Goal: Obtain resource: Obtain resource

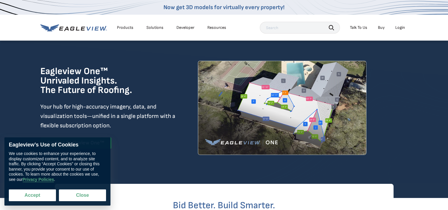
click at [43, 193] on button "Accept" at bounding box center [32, 195] width 47 height 12
checkbox input "true"
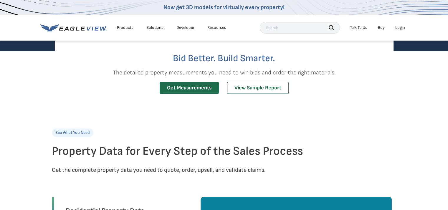
scroll to position [118, 0]
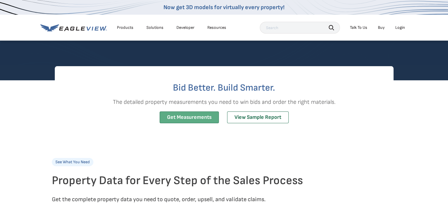
click at [192, 118] on link "Get Measurements" at bounding box center [188, 118] width 59 height 12
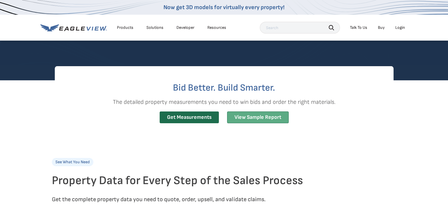
click at [253, 117] on link "View Sample Report" at bounding box center [257, 118] width 61 height 12
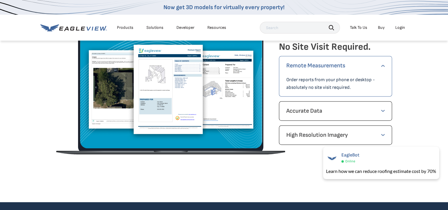
scroll to position [824, 0]
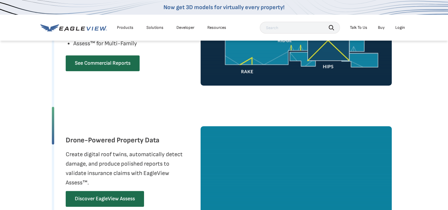
scroll to position [530, 0]
